Goal: Check status: Check status

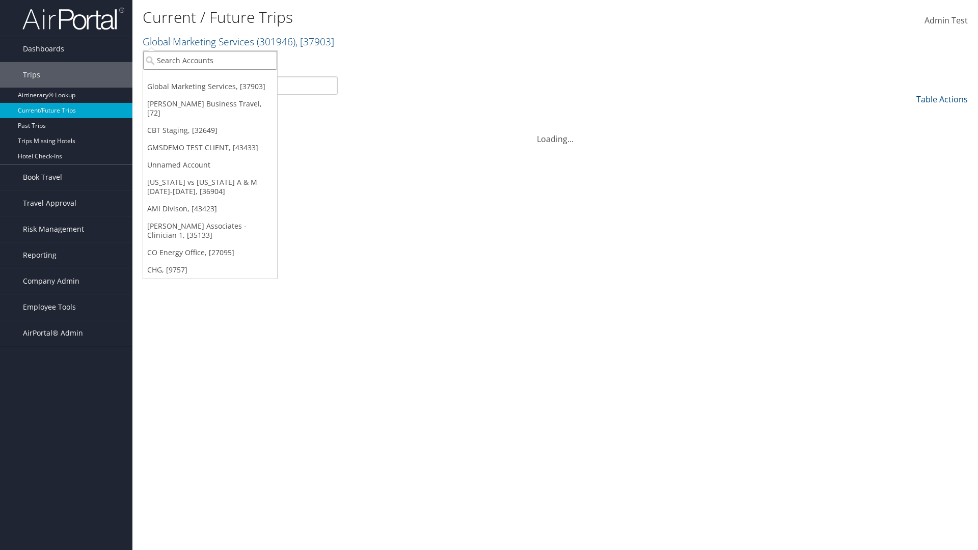
click at [210, 60] on input "search" at bounding box center [210, 60] width 134 height 19
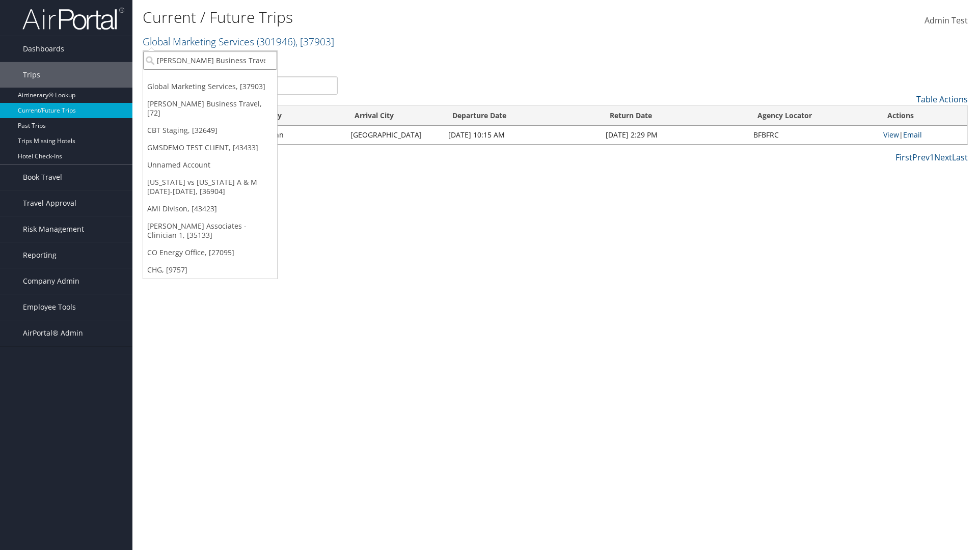
type input "[PERSON_NAME] Business Travel"
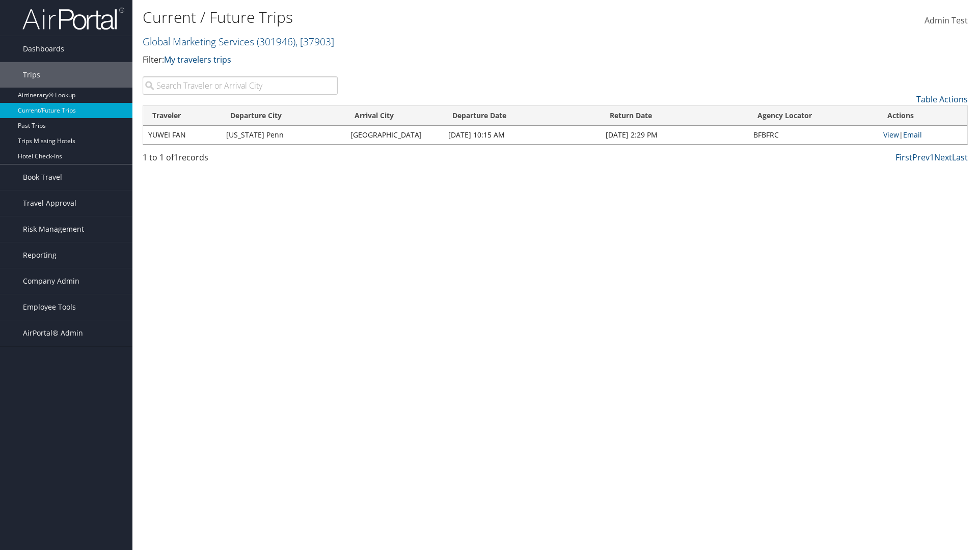
click at [240, 86] on input "search" at bounding box center [240, 85] width 195 height 18
type input "YUWEI"
